Goal: Task Accomplishment & Management: Use online tool/utility

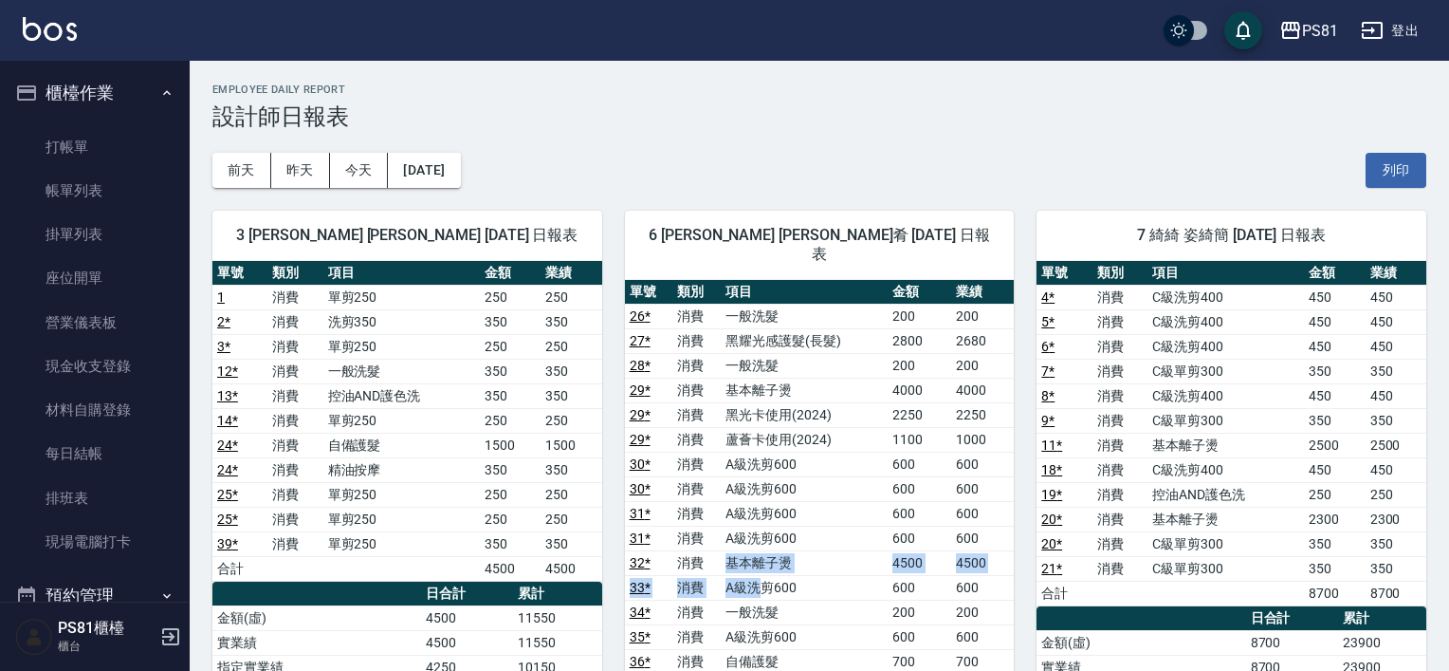
drag, startPoint x: 709, startPoint y: 548, endPoint x: 792, endPoint y: 572, distance: 86.8
click at [788, 572] on tbody "26 * 消費 一般洗髮 200 200 27 * 消費 黑耀光感護髮(長髮) 2800 2680 28 * 消費 一般洗髮 200 200 29 * 消費 …" at bounding box center [820, 550] width 390 height 493
drag, startPoint x: 823, startPoint y: 576, endPoint x: 711, endPoint y: 587, distance: 112.5
click at [823, 576] on td "A級洗剪600" at bounding box center [804, 587] width 167 height 25
click at [711, 599] on td "消費" at bounding box center [697, 611] width 48 height 25
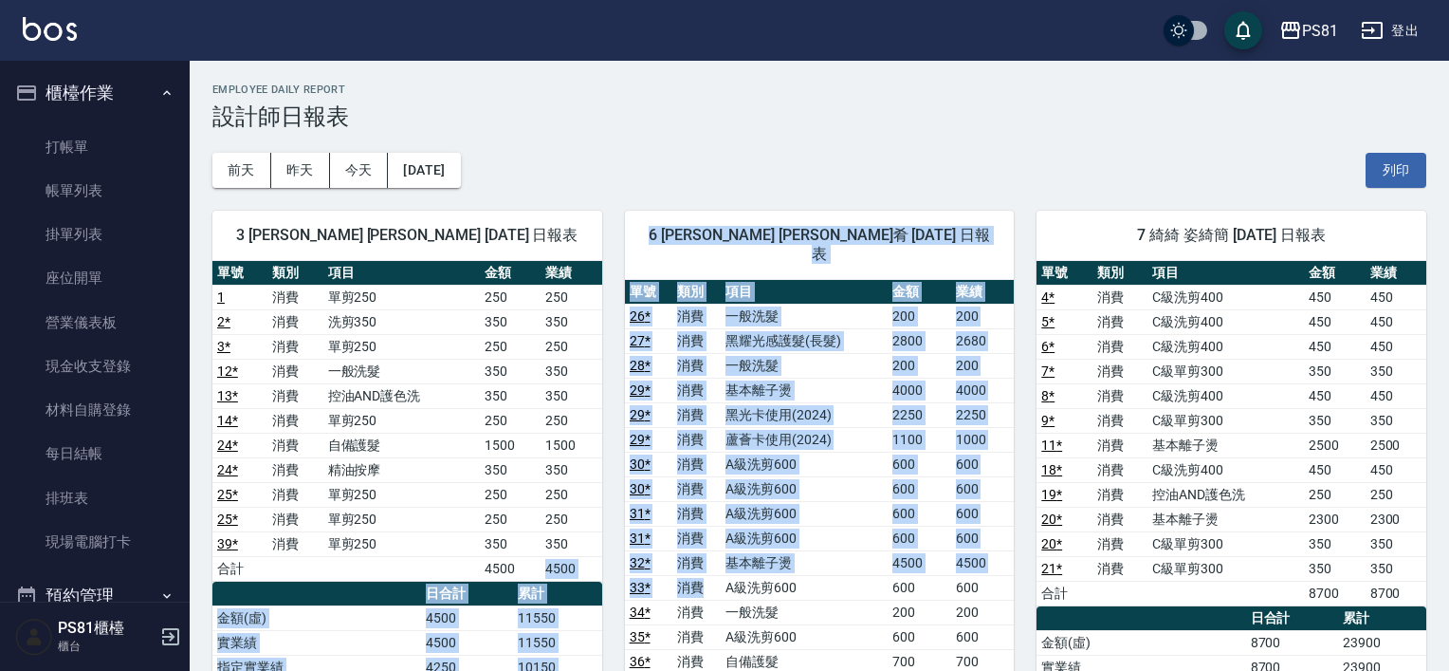
drag, startPoint x: 717, startPoint y: 573, endPoint x: 336, endPoint y: 531, distance: 383.6
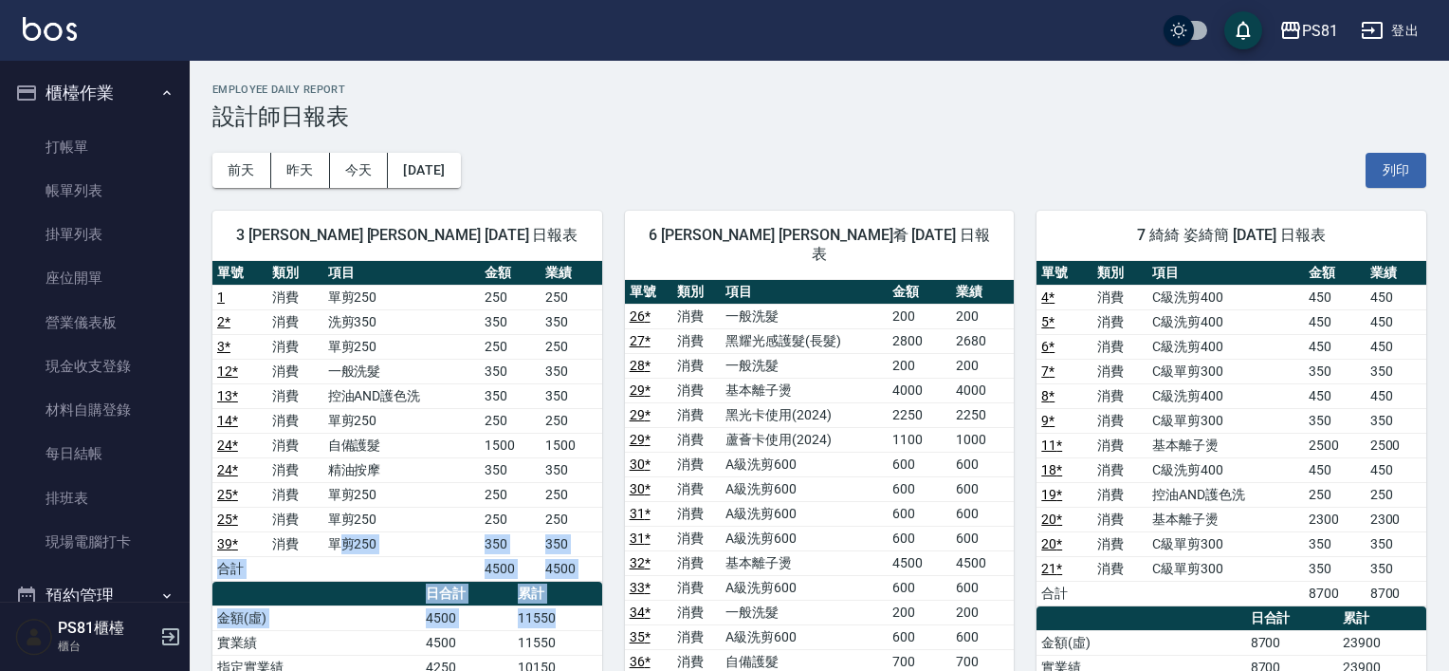
drag, startPoint x: 336, startPoint y: 531, endPoint x: 451, endPoint y: 557, distance: 117.6
click at [501, 589] on div "單號 類別 項目 金額 業績 1 消費 單剪250 250 250 2 * 消費 洗剪350 350 350 3 * 消費 單剪250 250 250 12 …" at bounding box center [407, 618] width 390 height 715
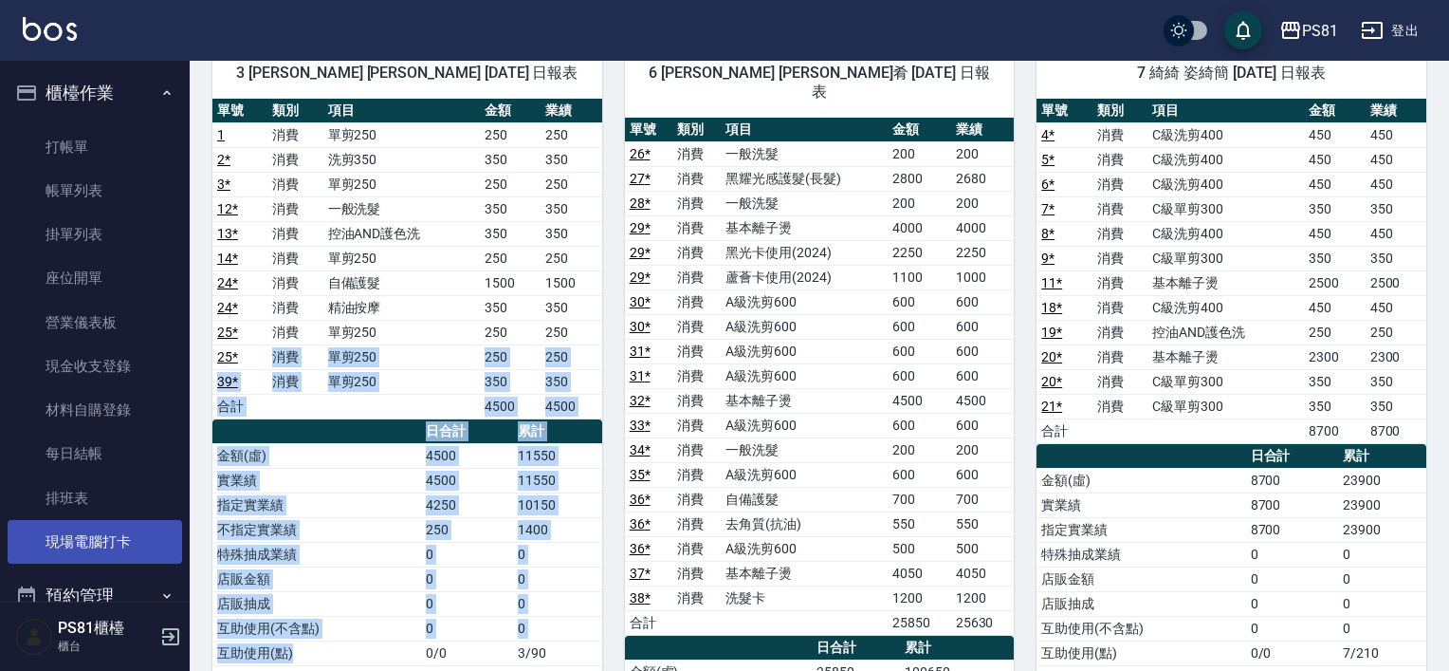
drag, startPoint x: 530, startPoint y: 687, endPoint x: 121, endPoint y: 557, distance: 429.0
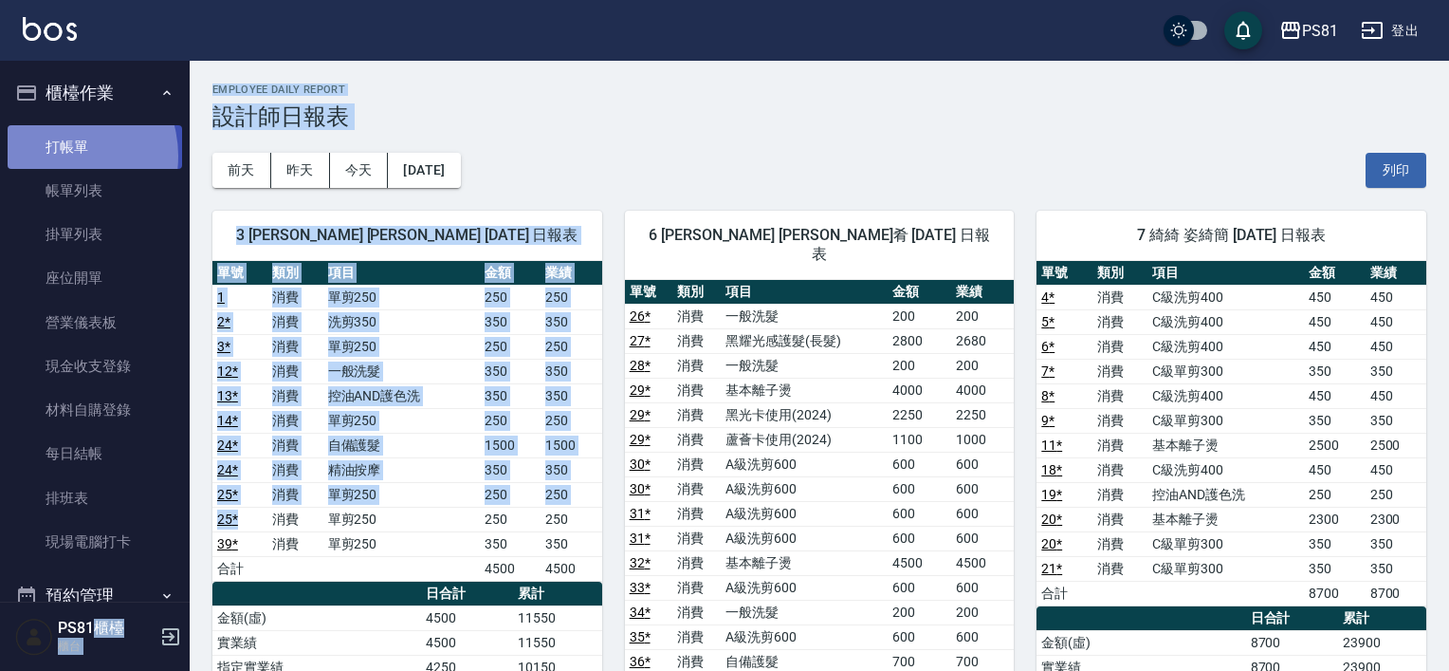
click at [55, 157] on link "打帳單" at bounding box center [95, 147] width 175 height 44
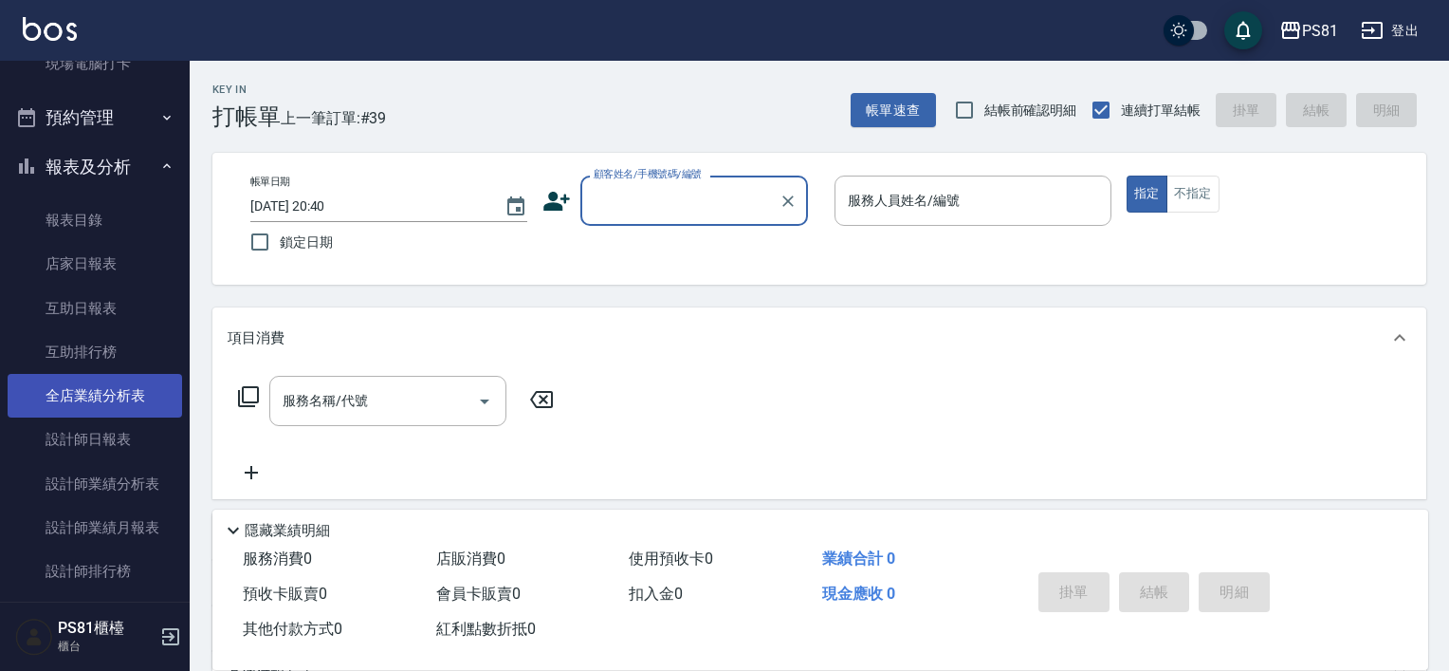
scroll to position [474, 0]
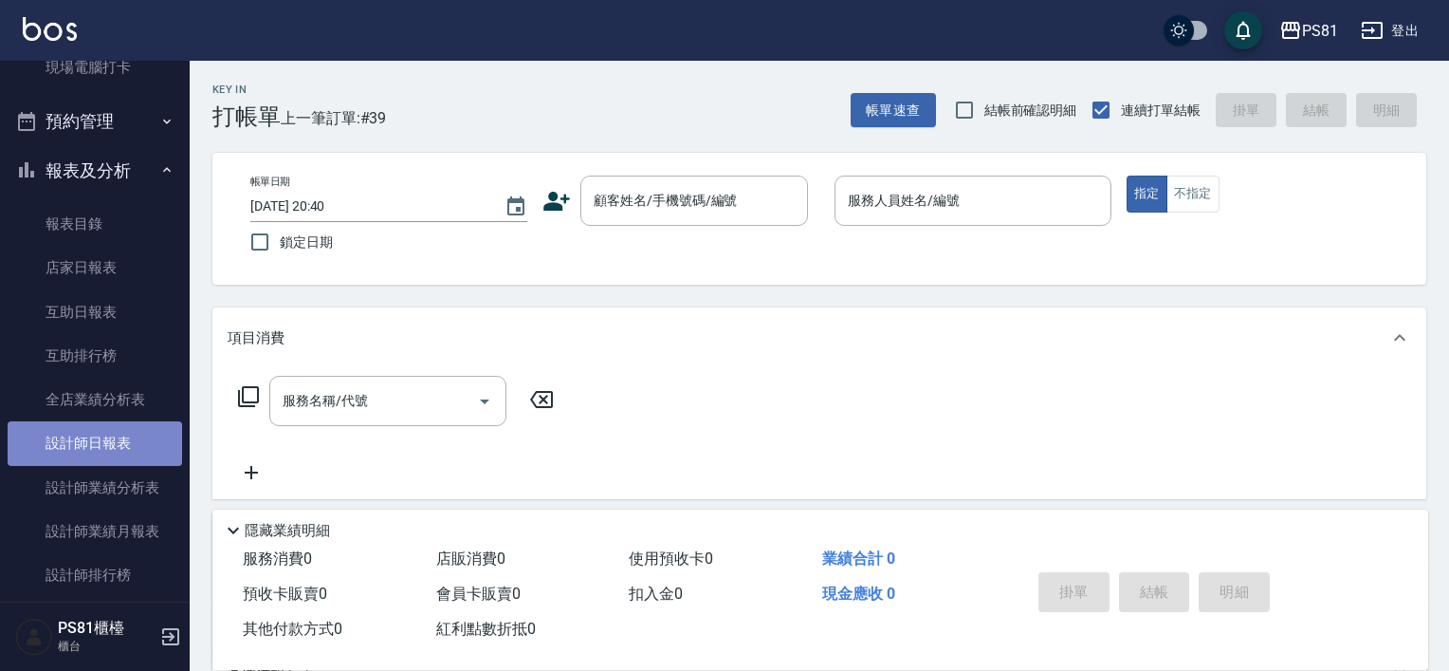
click at [128, 434] on link "設計師日報表" at bounding box center [95, 443] width 175 height 44
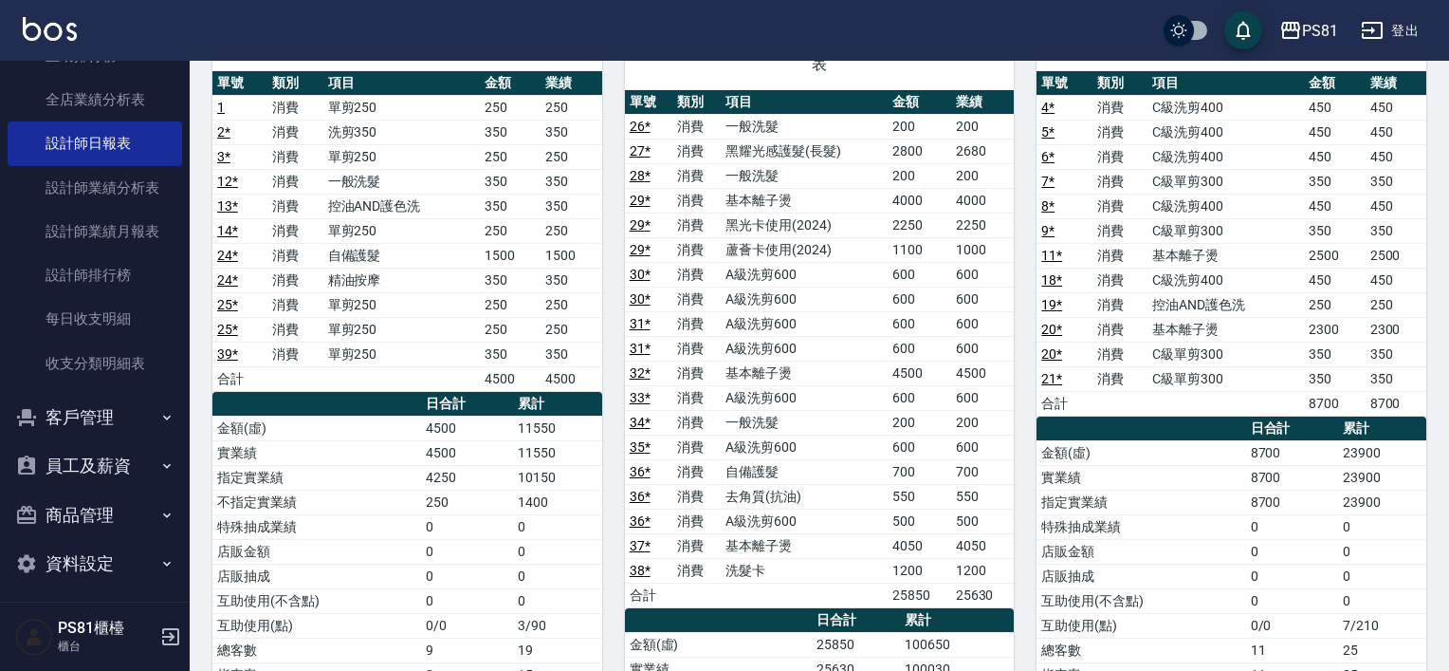
scroll to position [783, 0]
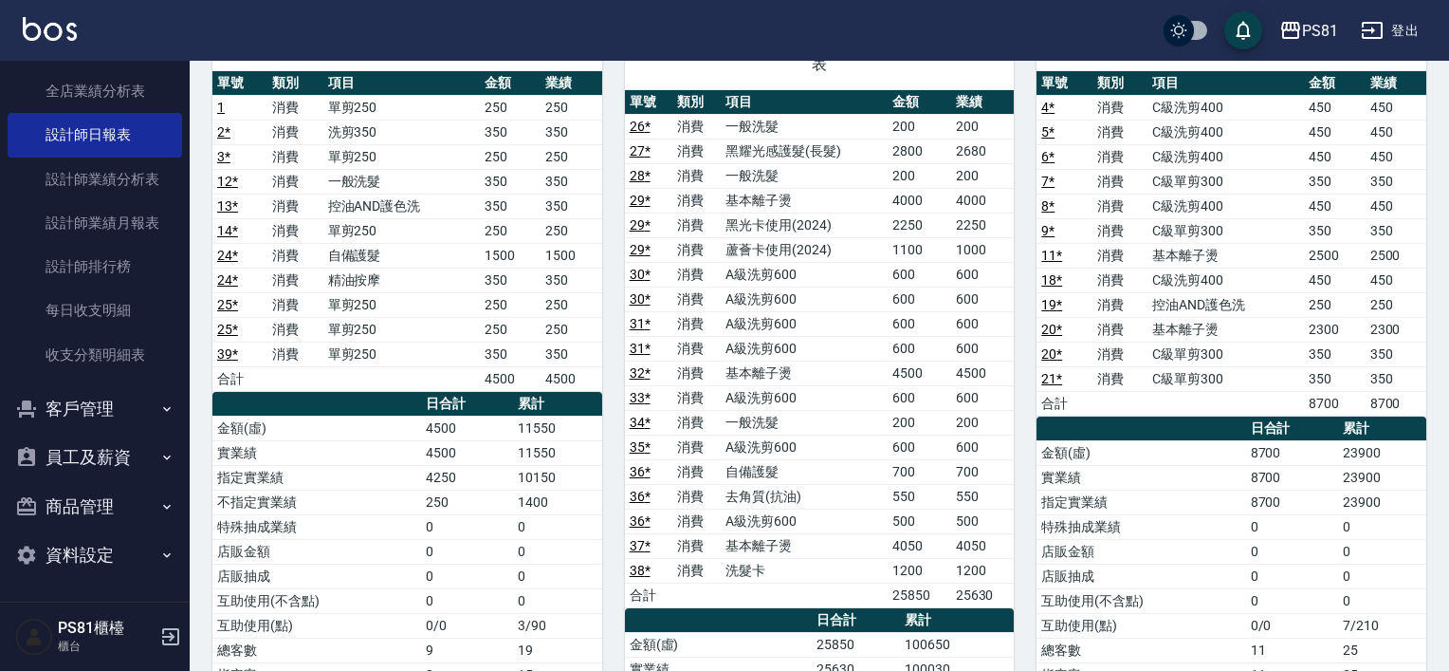
click at [130, 417] on button "客戶管理" at bounding box center [95, 408] width 175 height 49
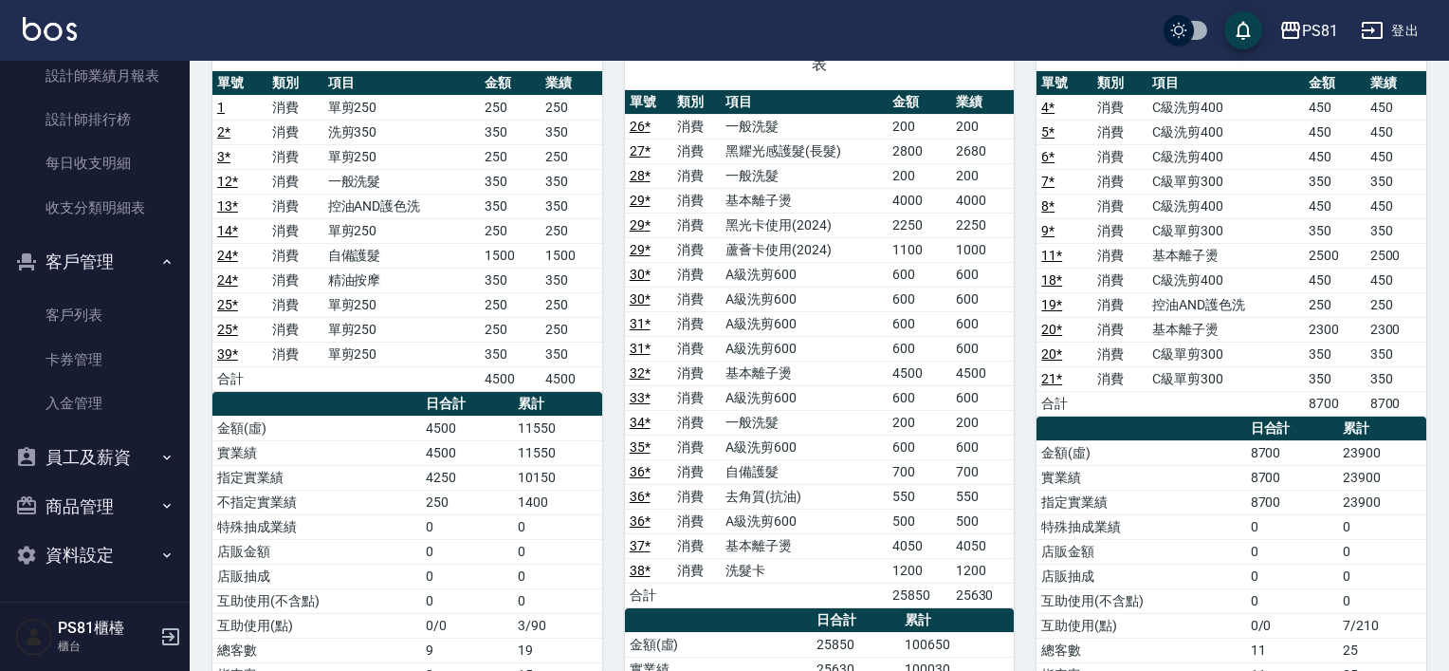
click at [112, 461] on button "員工及薪資" at bounding box center [95, 457] width 175 height 49
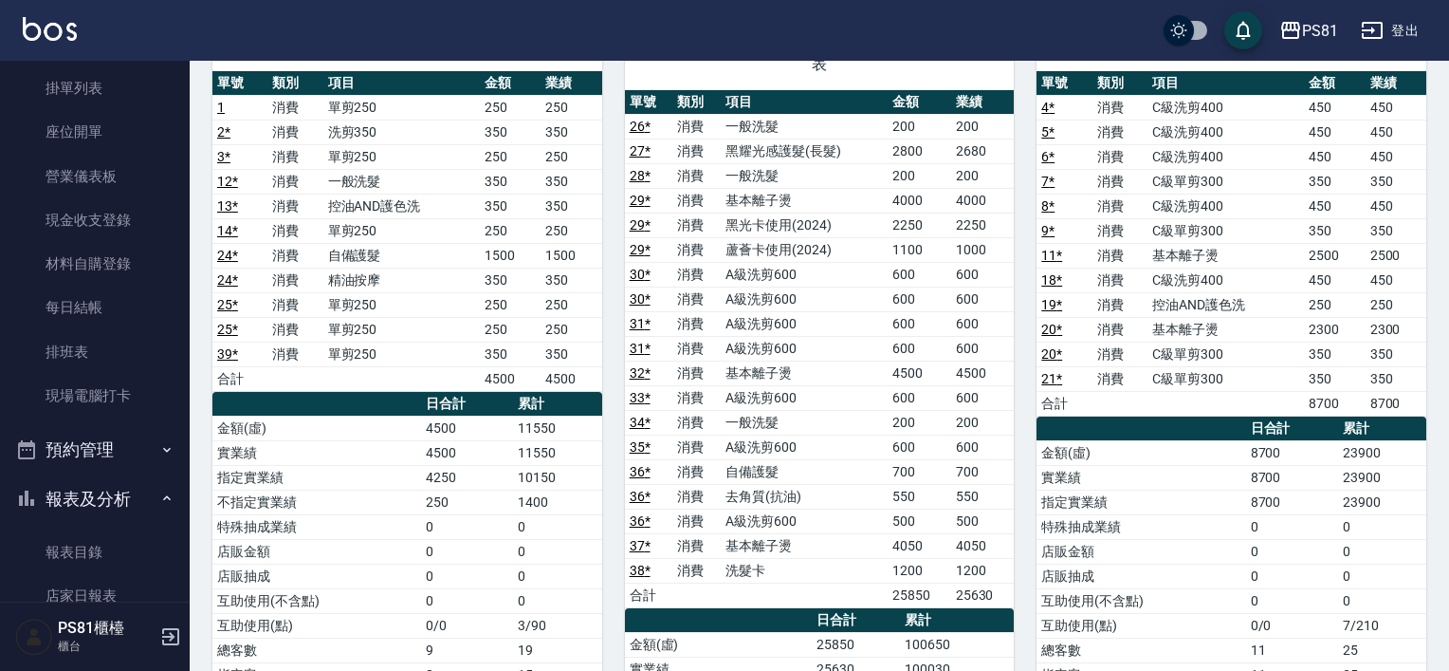
scroll to position [285, 0]
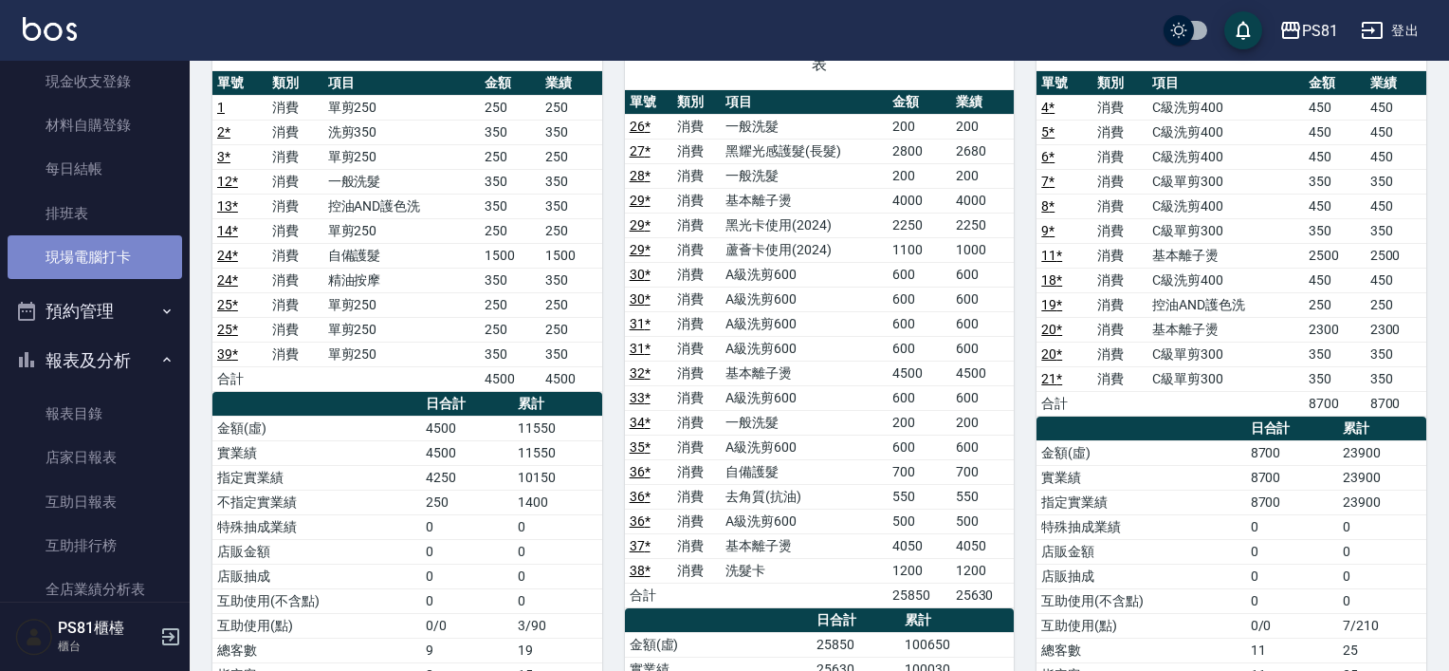
click at [121, 265] on link "現場電腦打卡" at bounding box center [95, 257] width 175 height 44
